Goal: Task Accomplishment & Management: Use online tool/utility

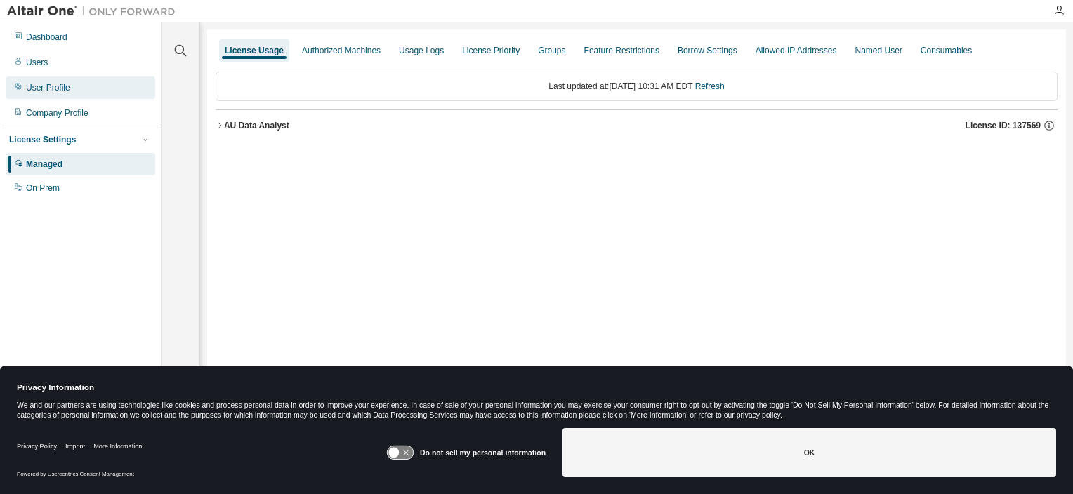
click at [48, 90] on div "User Profile" at bounding box center [48, 87] width 44 height 11
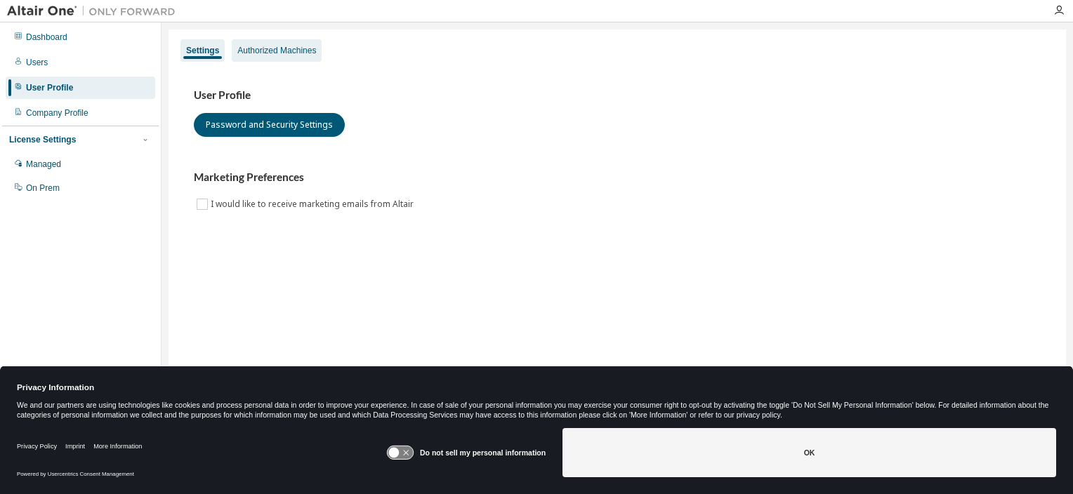
click at [278, 58] on div "Authorized Machines" at bounding box center [277, 50] width 90 height 22
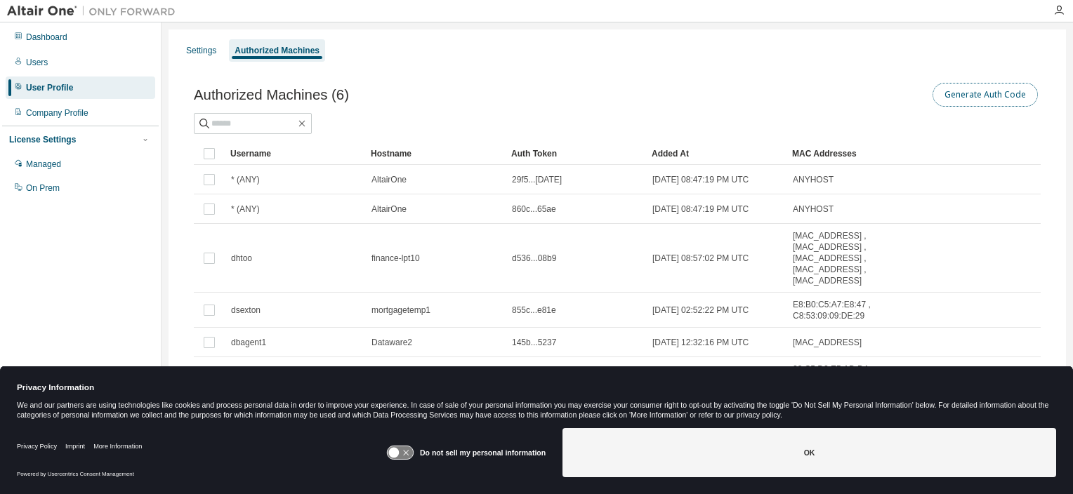
click at [993, 101] on button "Generate Auth Code" at bounding box center [985, 95] width 105 height 24
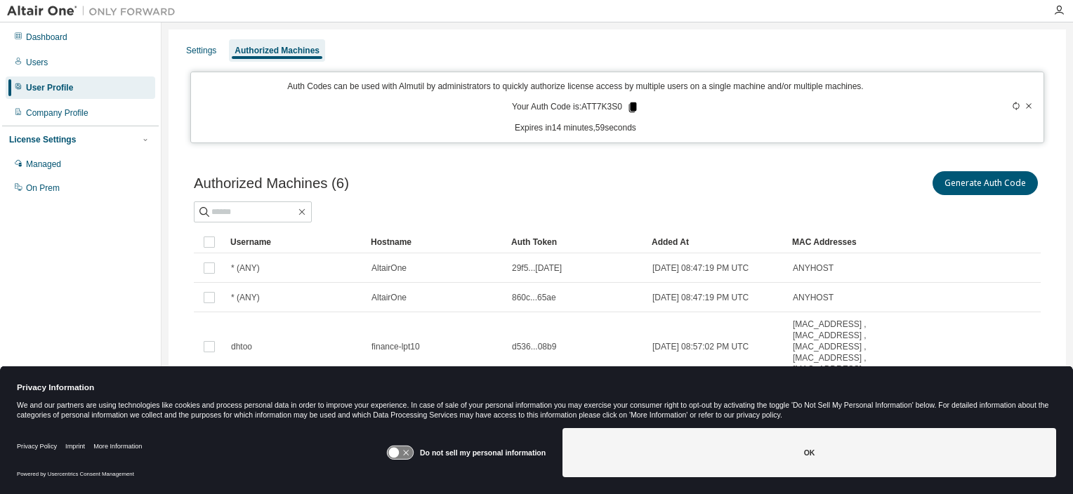
click at [629, 108] on icon at bounding box center [633, 108] width 8 height 10
